Goal: Task Accomplishment & Management: Manage account settings

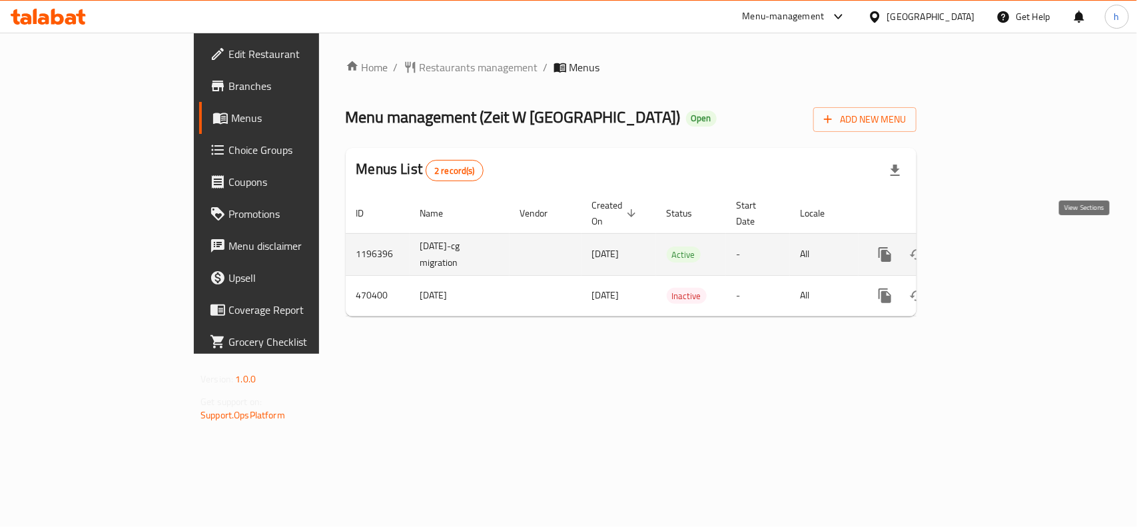
click at [989, 246] on icon "enhanced table" at bounding box center [981, 254] width 16 height 16
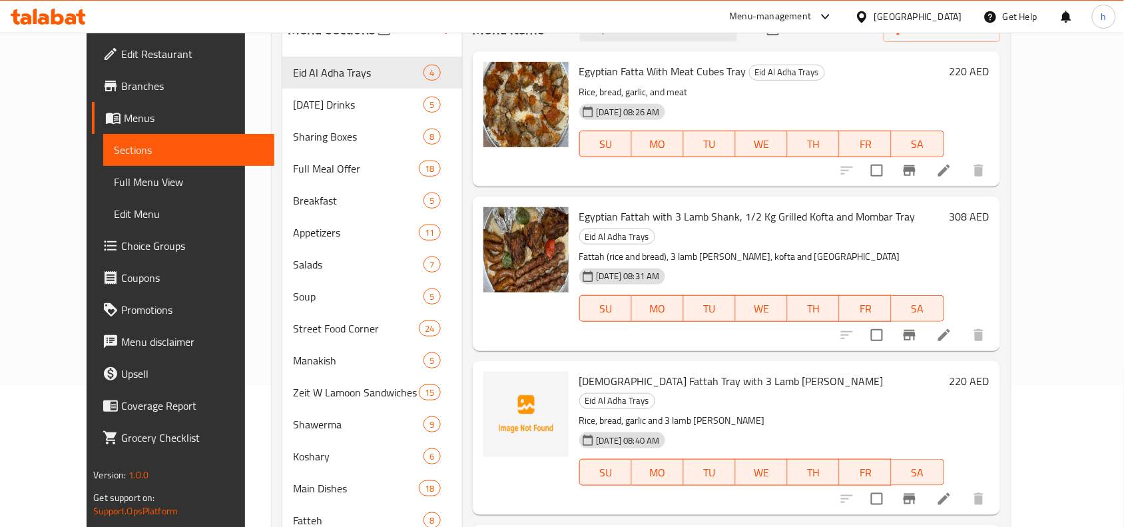
scroll to position [166, 0]
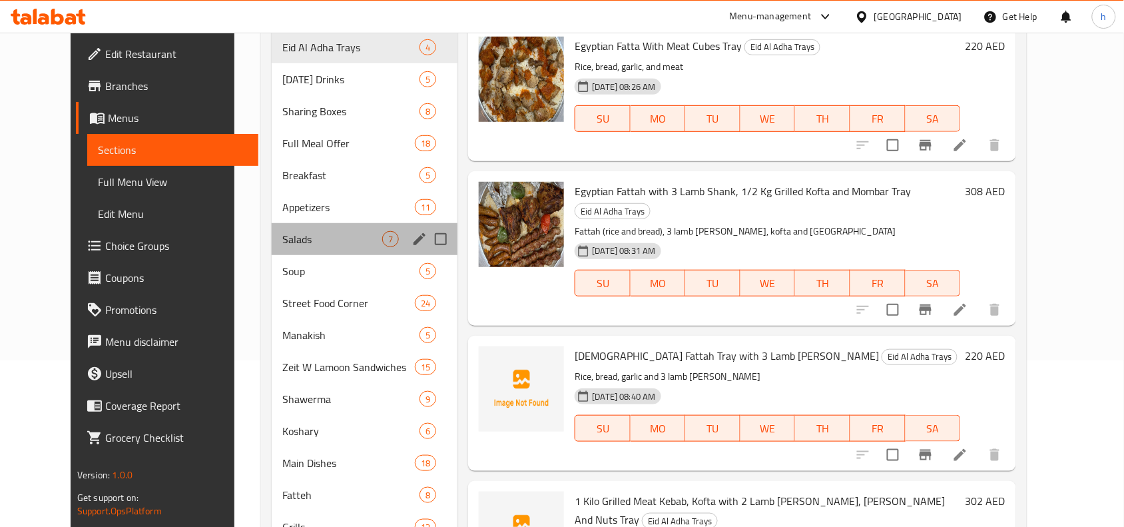
click at [272, 225] on div "Salads 7" at bounding box center [365, 239] width 186 height 32
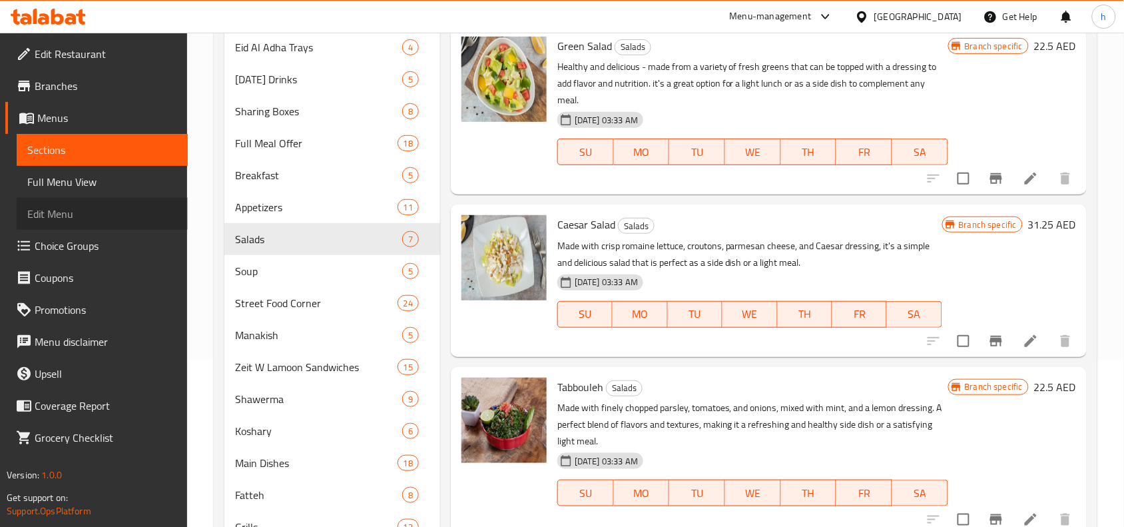
click at [181, 198] on link "Edit Menu" at bounding box center [102, 214] width 171 height 32
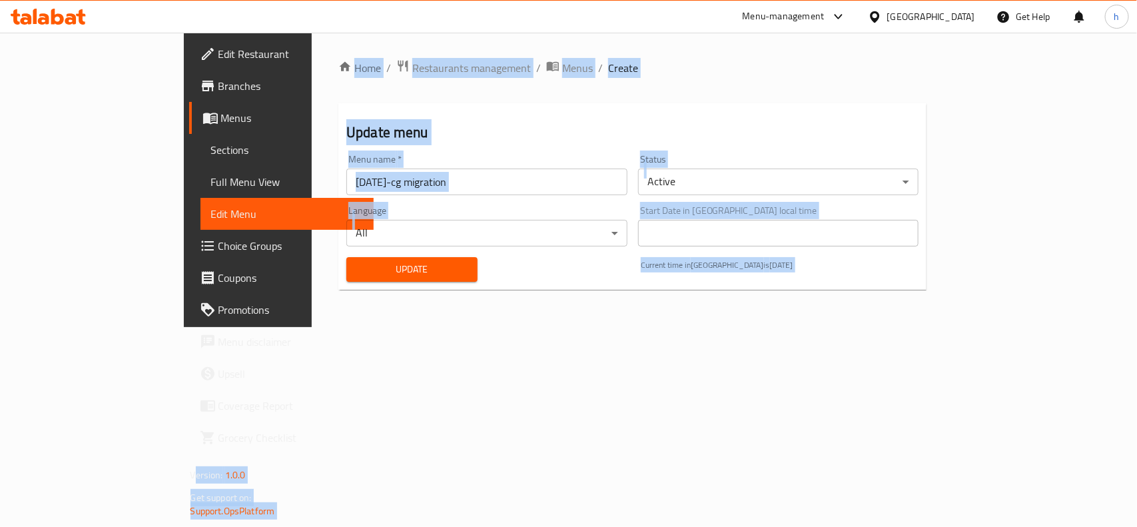
drag, startPoint x: 155, startPoint y: 191, endPoint x: 174, endPoint y: 200, distance: 21.4
click at [211, 155] on span "Sections" at bounding box center [287, 150] width 152 height 16
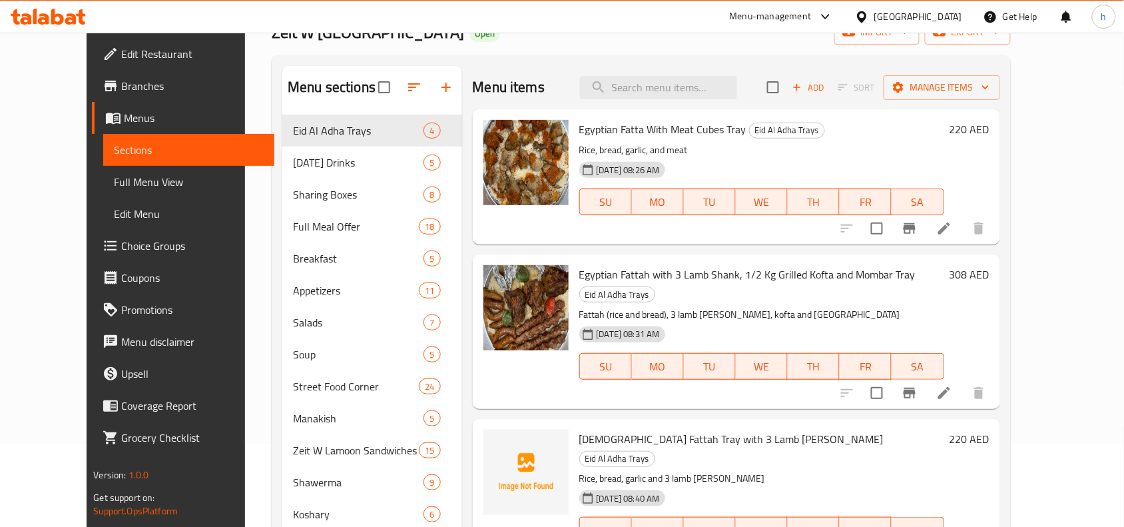
scroll to position [166, 0]
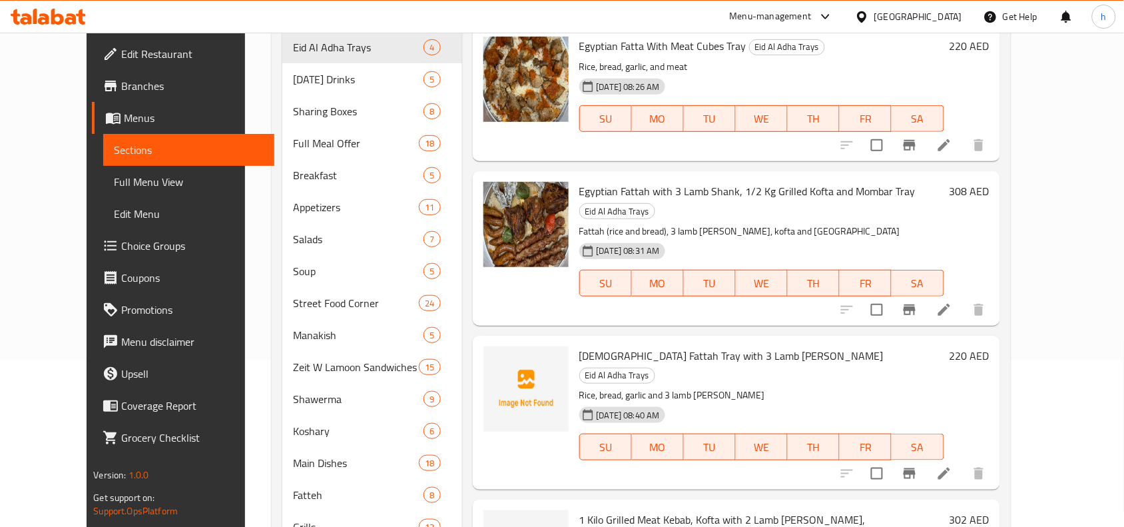
click at [272, 220] on div "Menu sections Eid Al Adha Trays 4 [DATE] Drinks 5 Sharing Boxes 8 Full Meal Off…" at bounding box center [641, 425] width 739 height 906
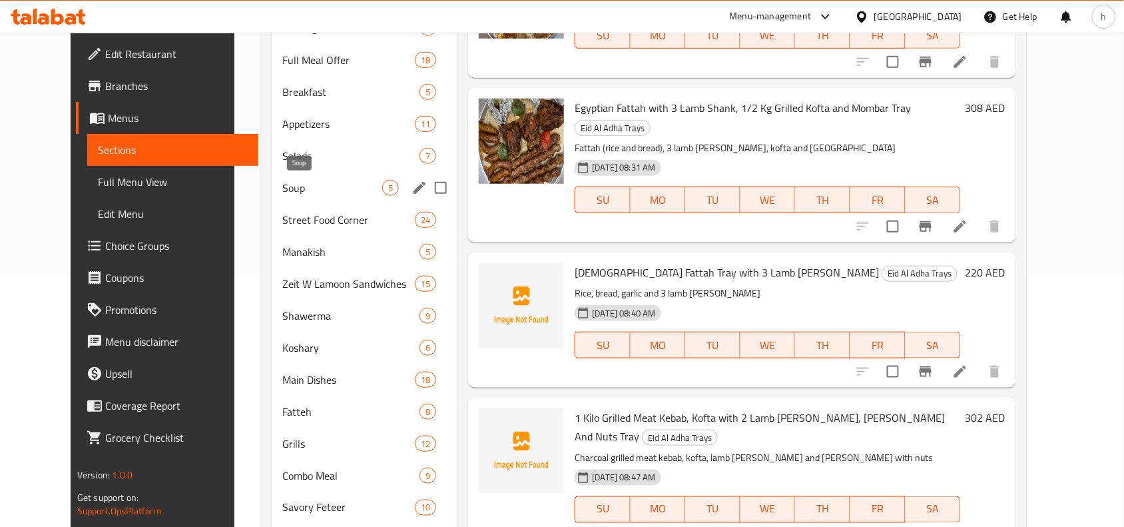
click at [282, 190] on span "Soup" at bounding box center [332, 188] width 100 height 16
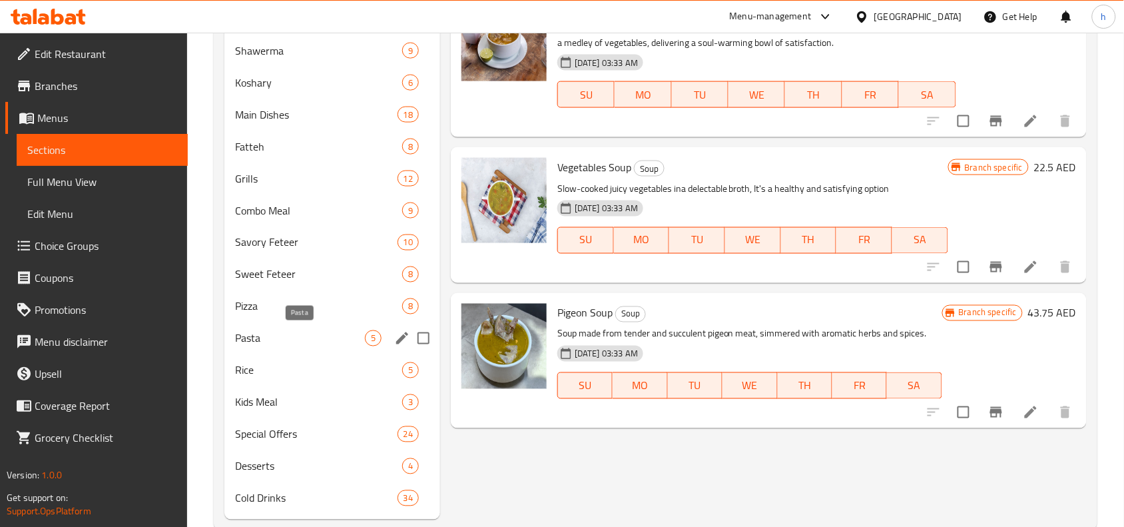
scroll to position [543, 0]
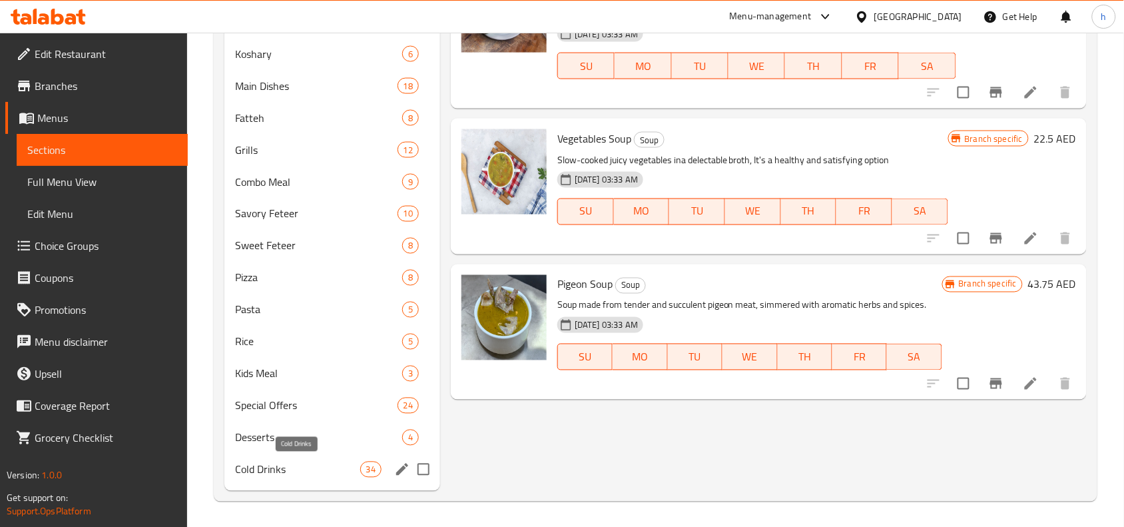
click at [266, 464] on span "Cold Drinks" at bounding box center [297, 470] width 125 height 16
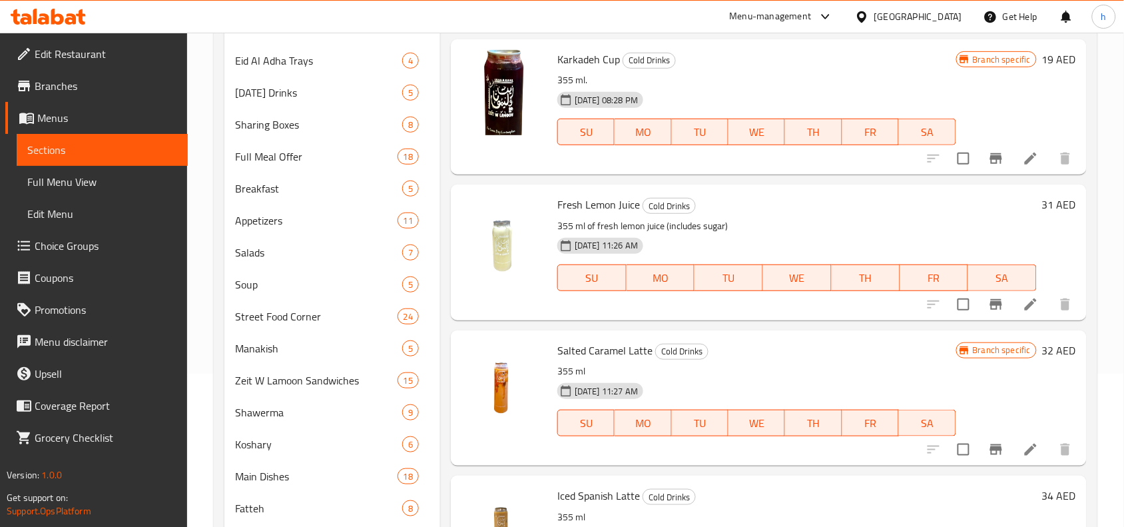
scroll to position [44, 0]
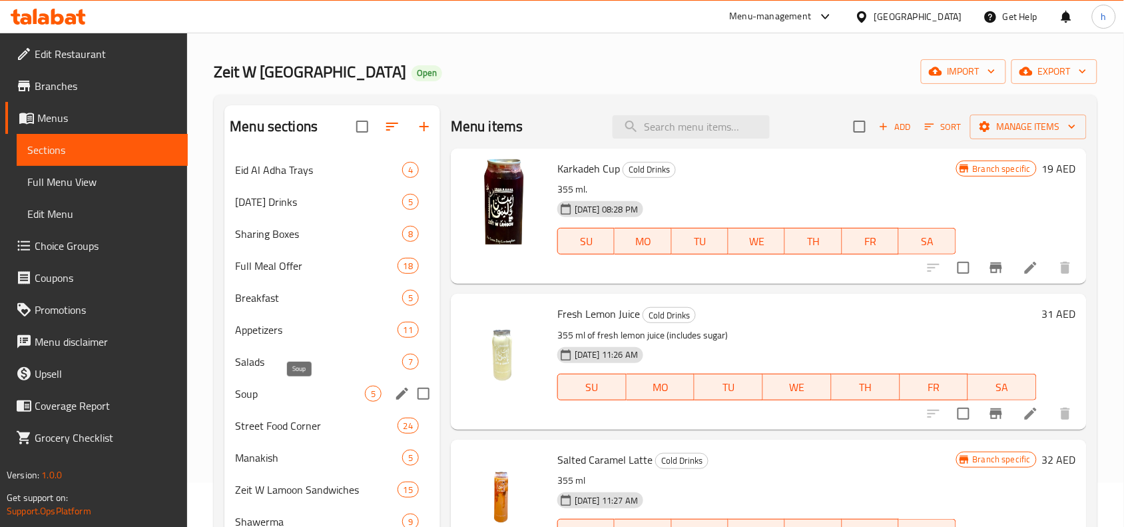
click at [256, 391] on span "Soup" at bounding box center [300, 394] width 130 height 16
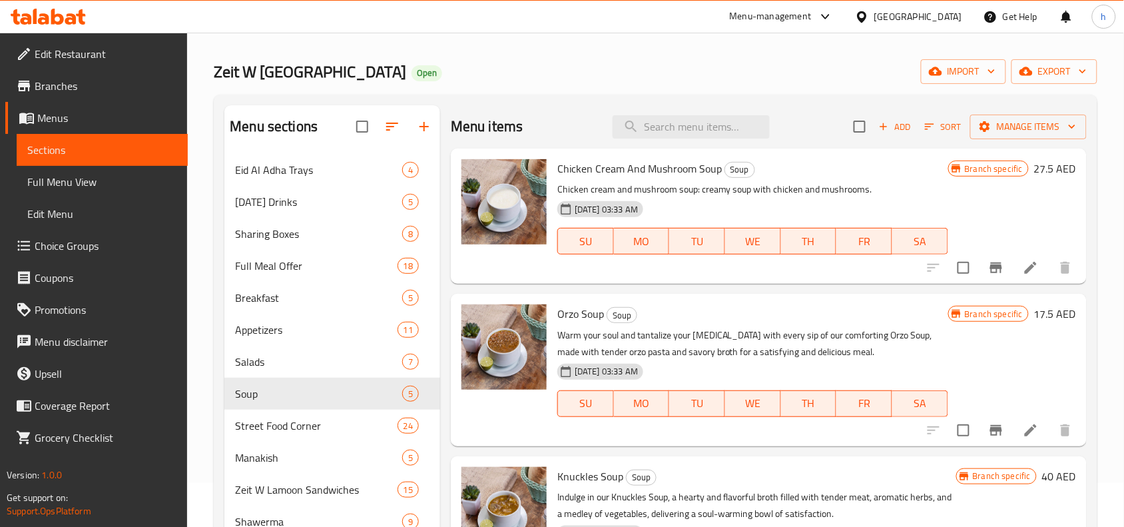
click at [595, 41] on div "Home / Restaurants management / Menus / Sections Zeit W Lamoon Open import expo…" at bounding box center [656, 508] width 884 height 986
